Goal: Task Accomplishment & Management: Use online tool/utility

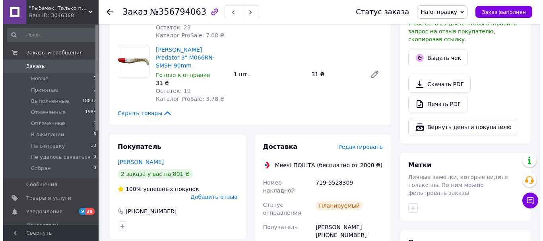
scroll to position [278, 0]
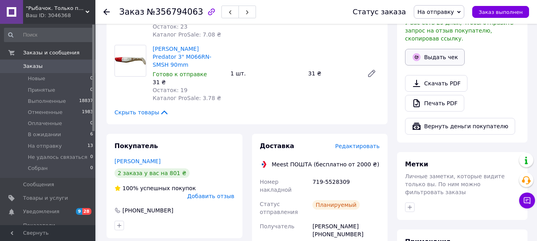
click at [432, 49] on button "Выдать чек" at bounding box center [435, 57] width 60 height 17
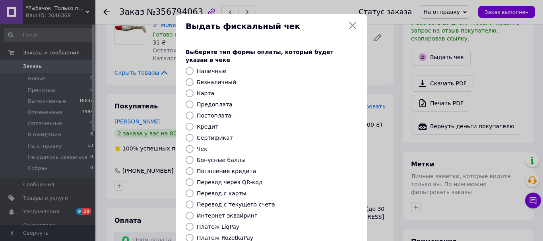
click at [224, 79] on label "Безналичный" at bounding box center [216, 82] width 39 height 6
click at [194, 78] on input "Безналичный" at bounding box center [190, 82] width 8 height 8
radio input "true"
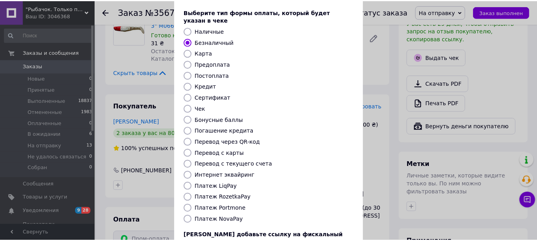
scroll to position [100, 0]
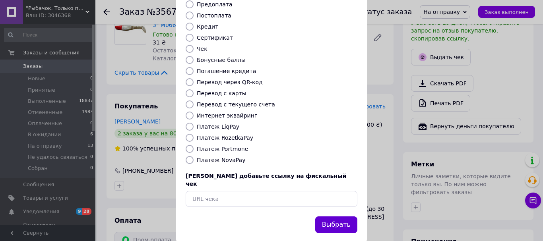
click at [326, 217] on button "Выбрать" at bounding box center [336, 225] width 42 height 17
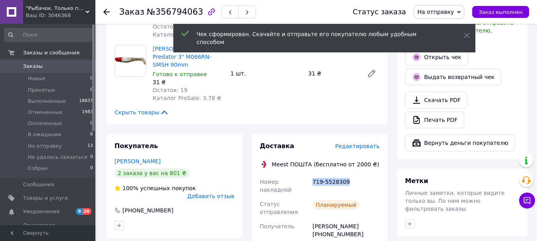
drag, startPoint x: 345, startPoint y: 132, endPoint x: 310, endPoint y: 136, distance: 35.1
copy div "Номер накладной 719-5528309"
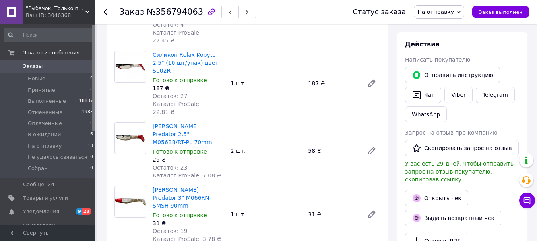
scroll to position [79, 0]
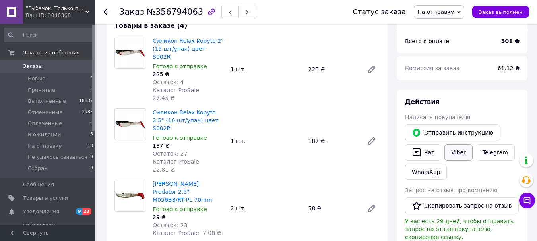
click at [450, 153] on link "Viber" at bounding box center [458, 152] width 28 height 17
click at [434, 12] on span "На отправку" at bounding box center [435, 12] width 37 height 6
click at [445, 92] on li "Собран" at bounding box center [447, 91] width 67 height 12
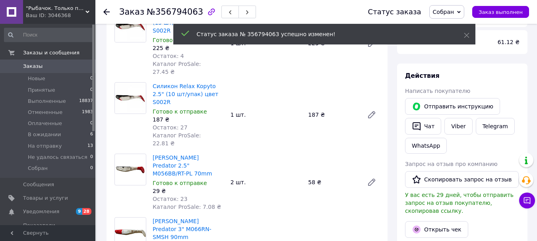
scroll to position [119, 0]
